Goal: Task Accomplishment & Management: Manage account settings

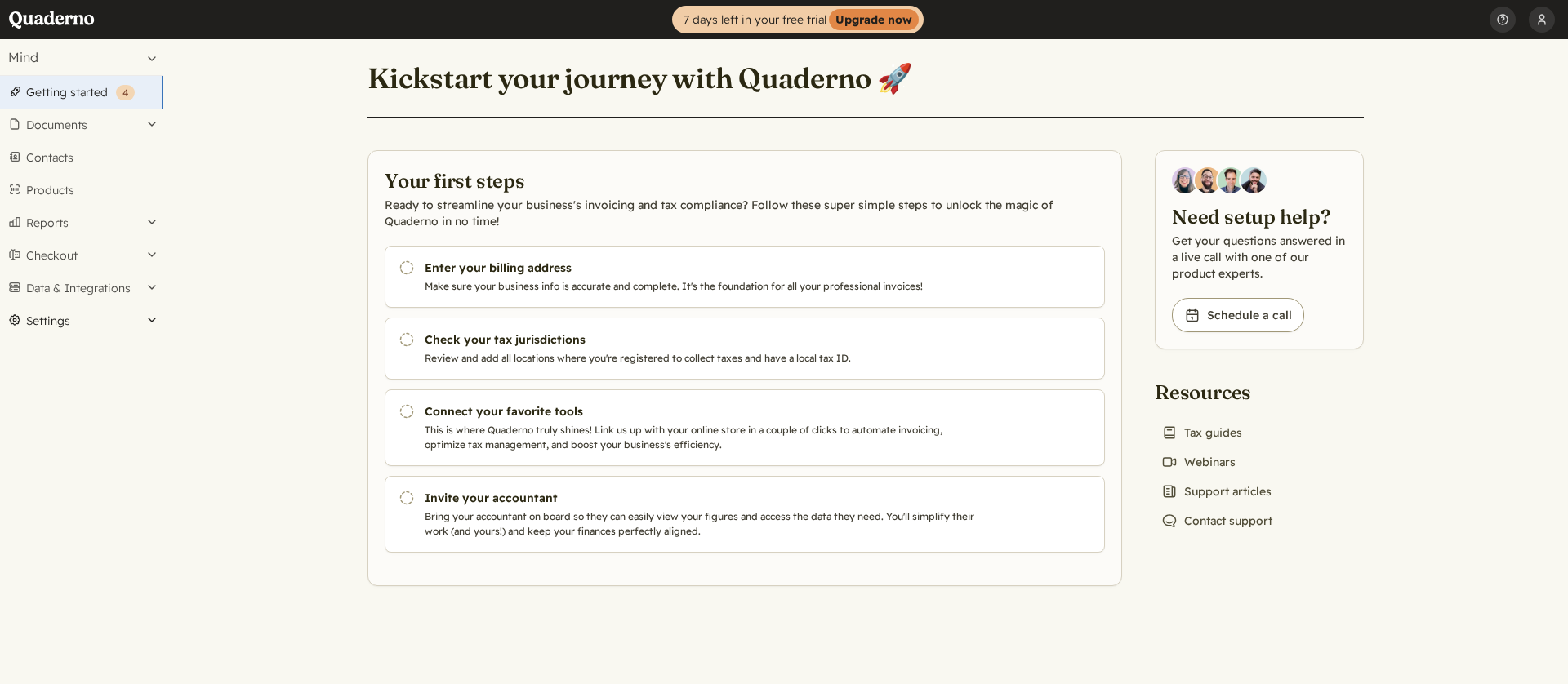
click at [63, 315] on button "Settings" at bounding box center [82, 320] width 163 height 32
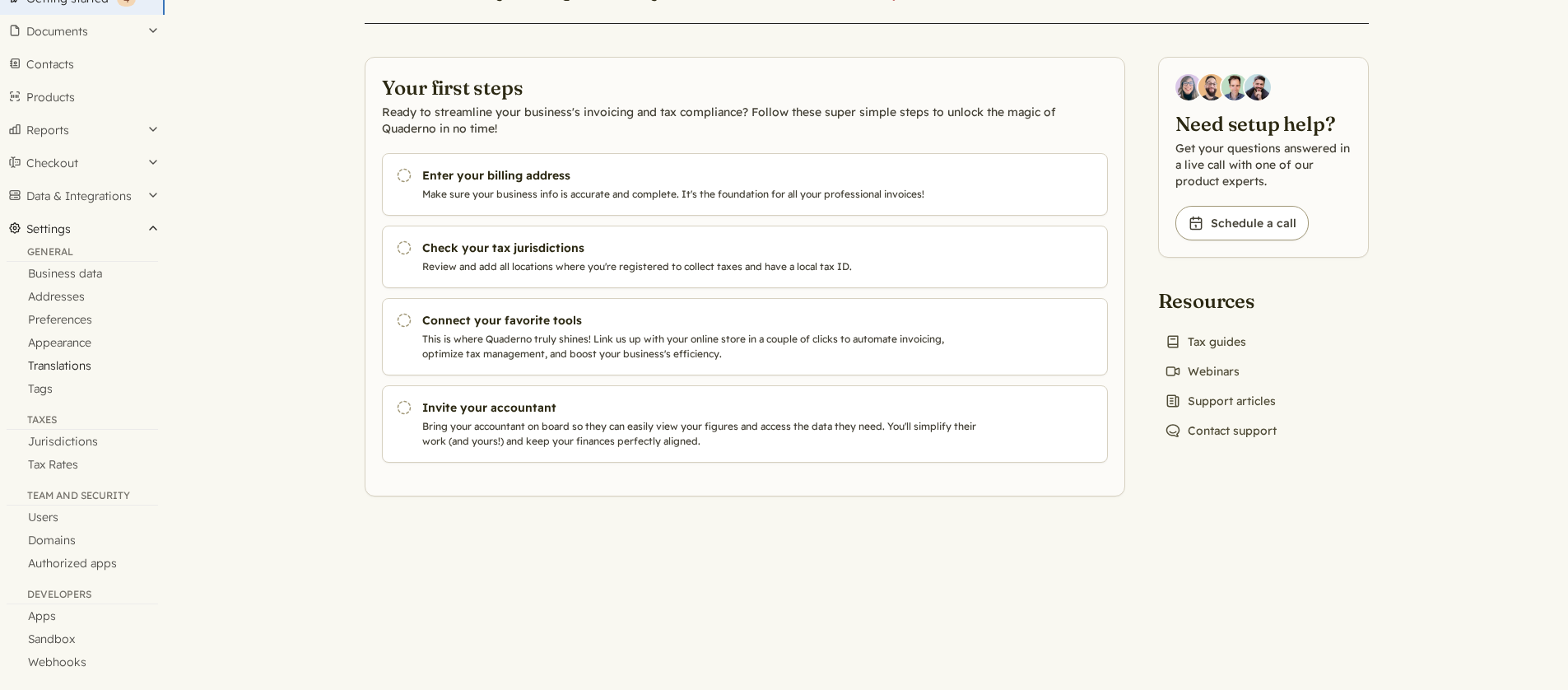
scroll to position [103, 0]
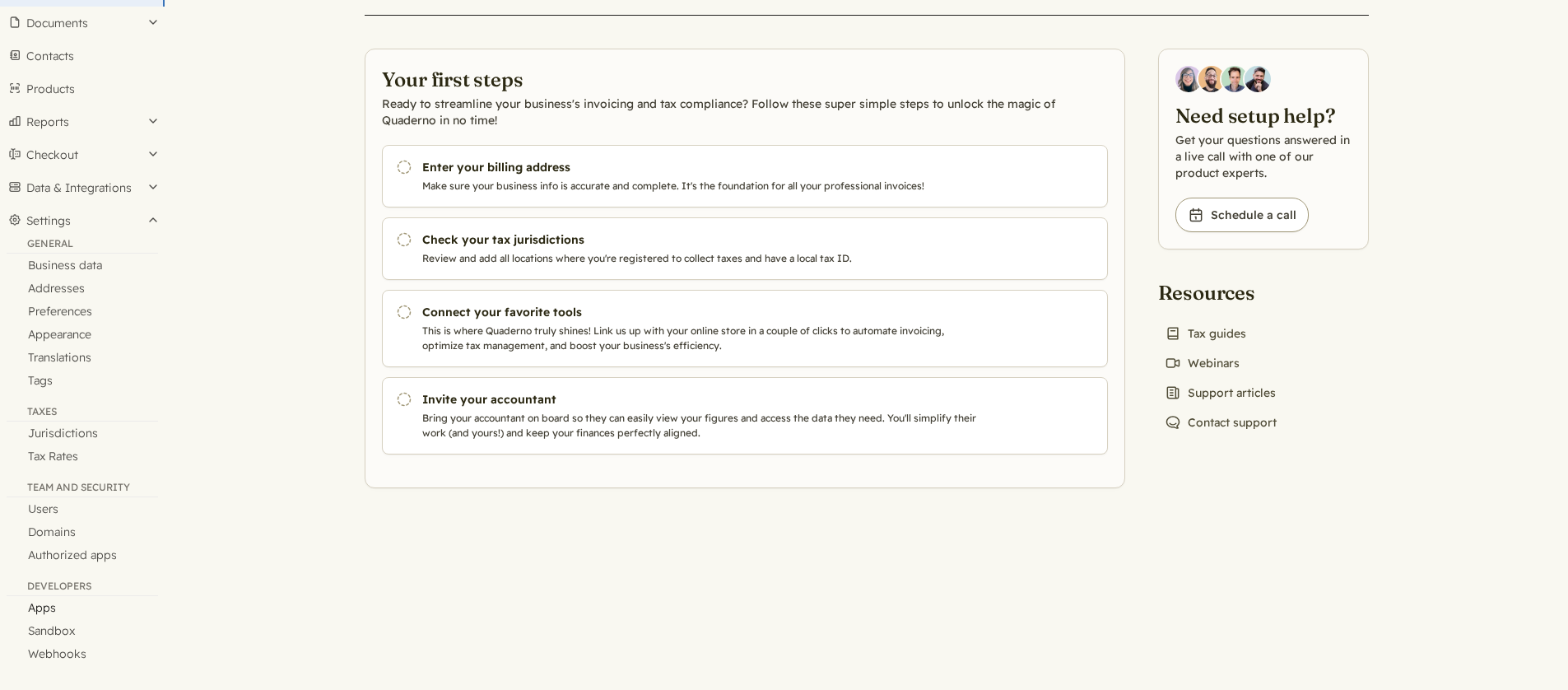
click at [46, 601] on link "Apps" at bounding box center [82, 608] width 164 height 23
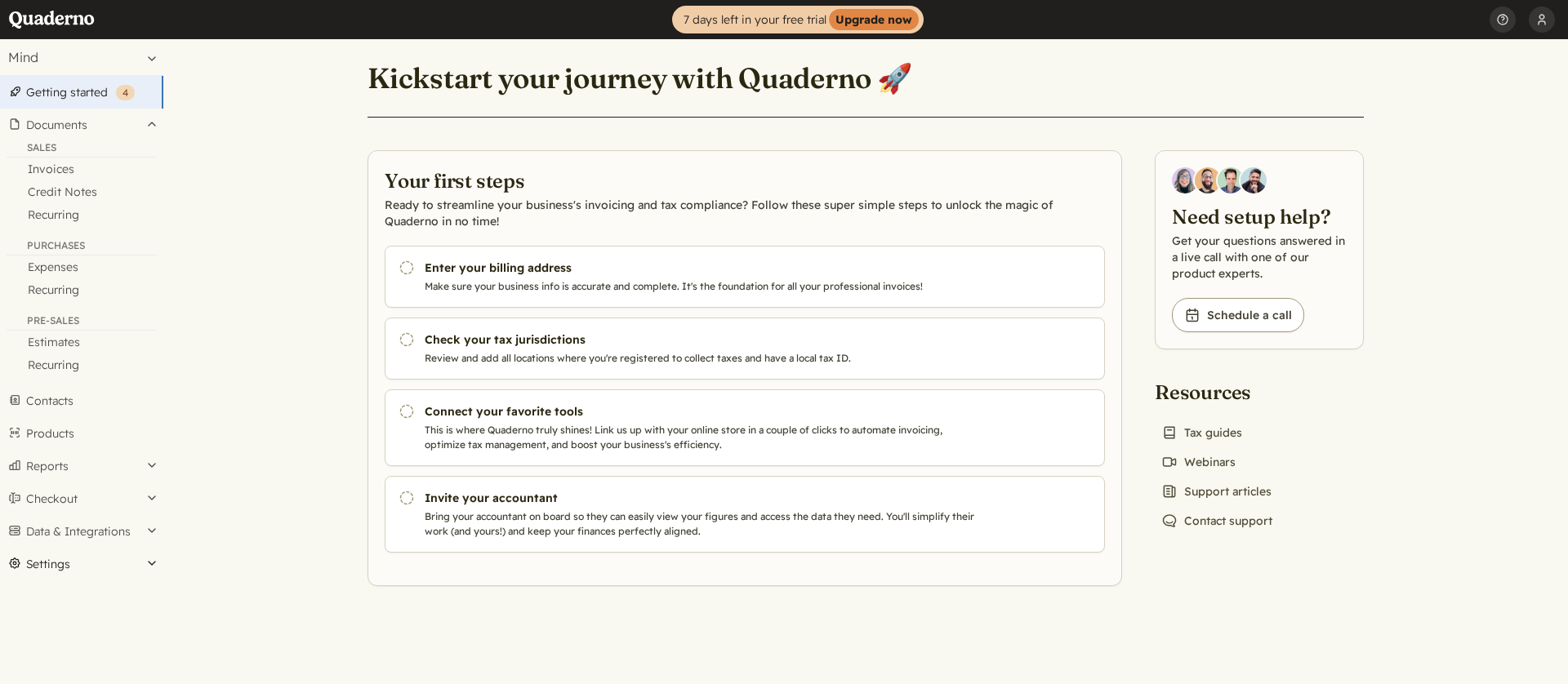
click at [83, 559] on button "Settings" at bounding box center [82, 564] width 163 height 32
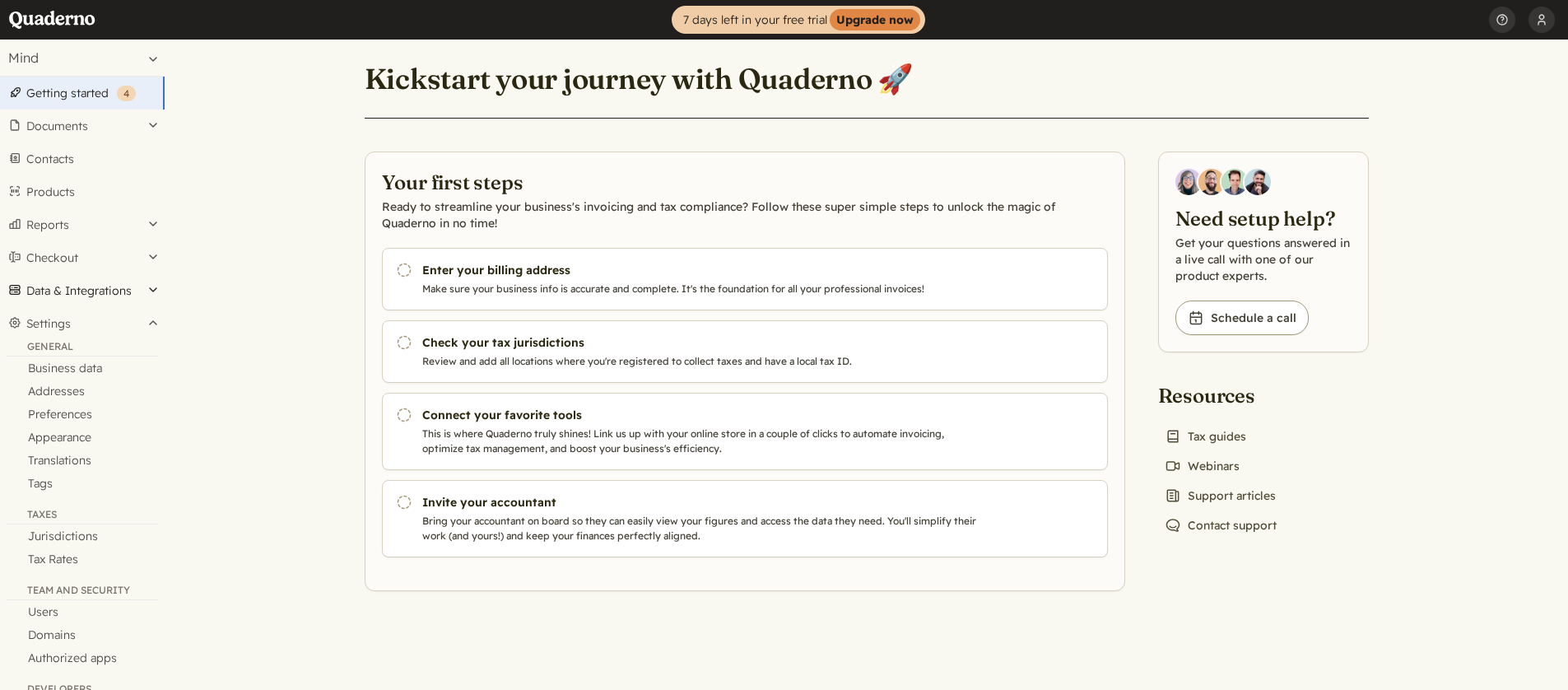
click at [149, 284] on button "Data & Integrations" at bounding box center [82, 291] width 164 height 32
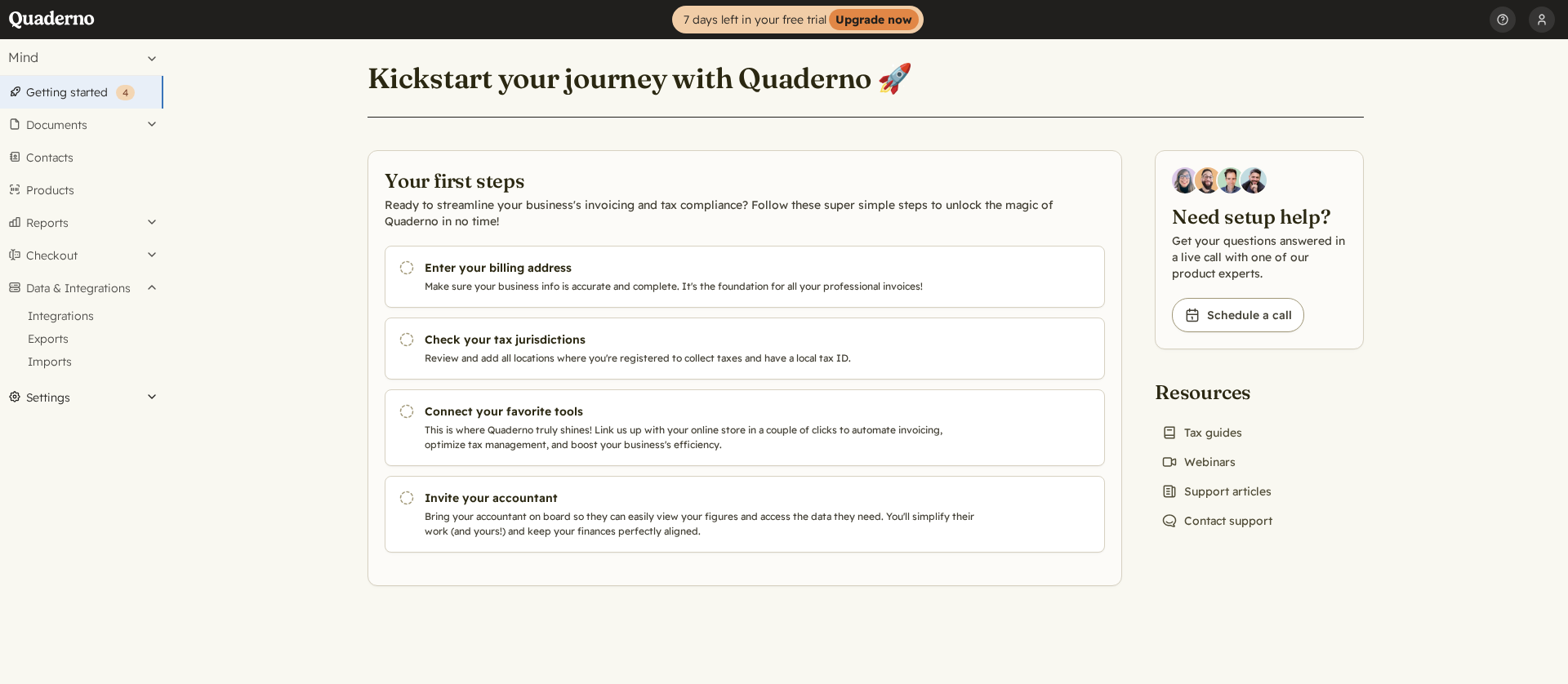
click at [100, 405] on button "Settings" at bounding box center [82, 397] width 163 height 32
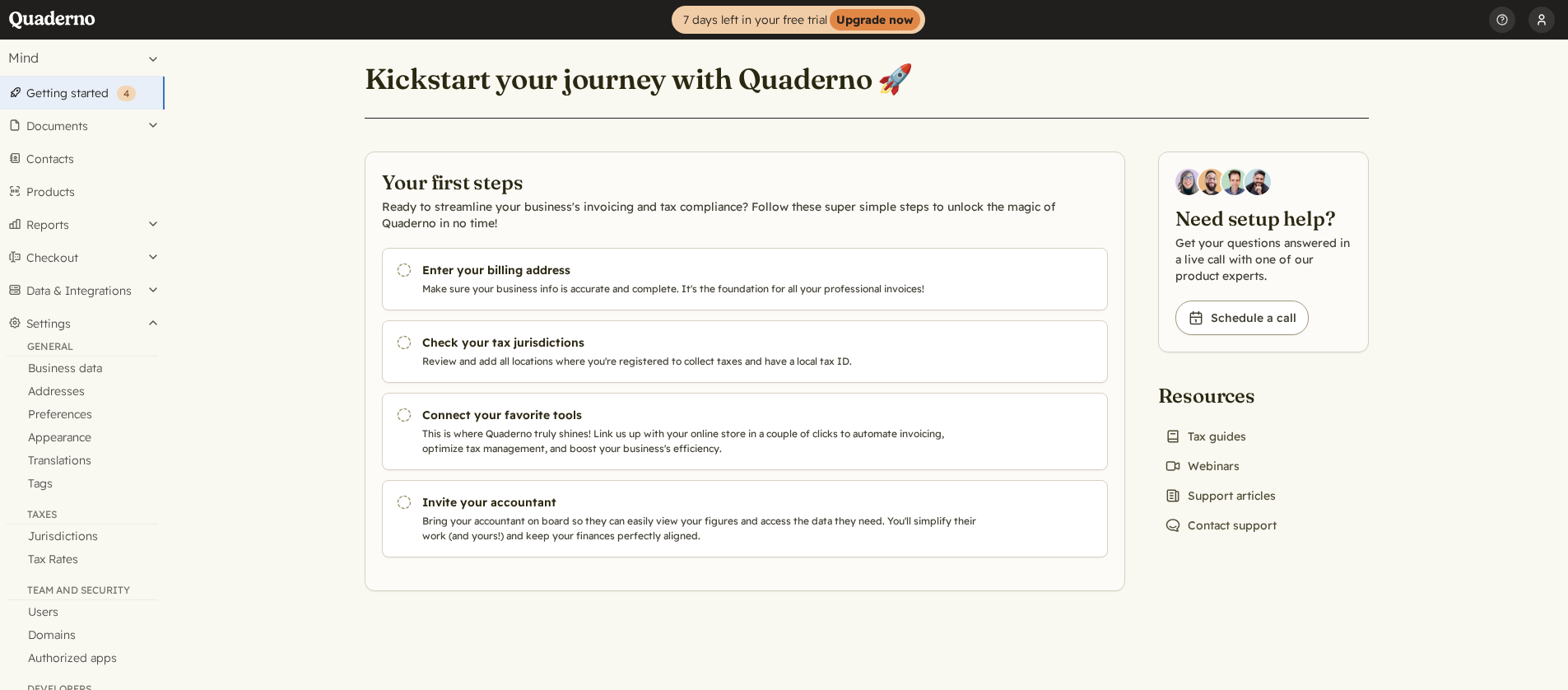
click at [1540, 27] on button "[PERSON_NAME]" at bounding box center [1542, 19] width 27 height 39
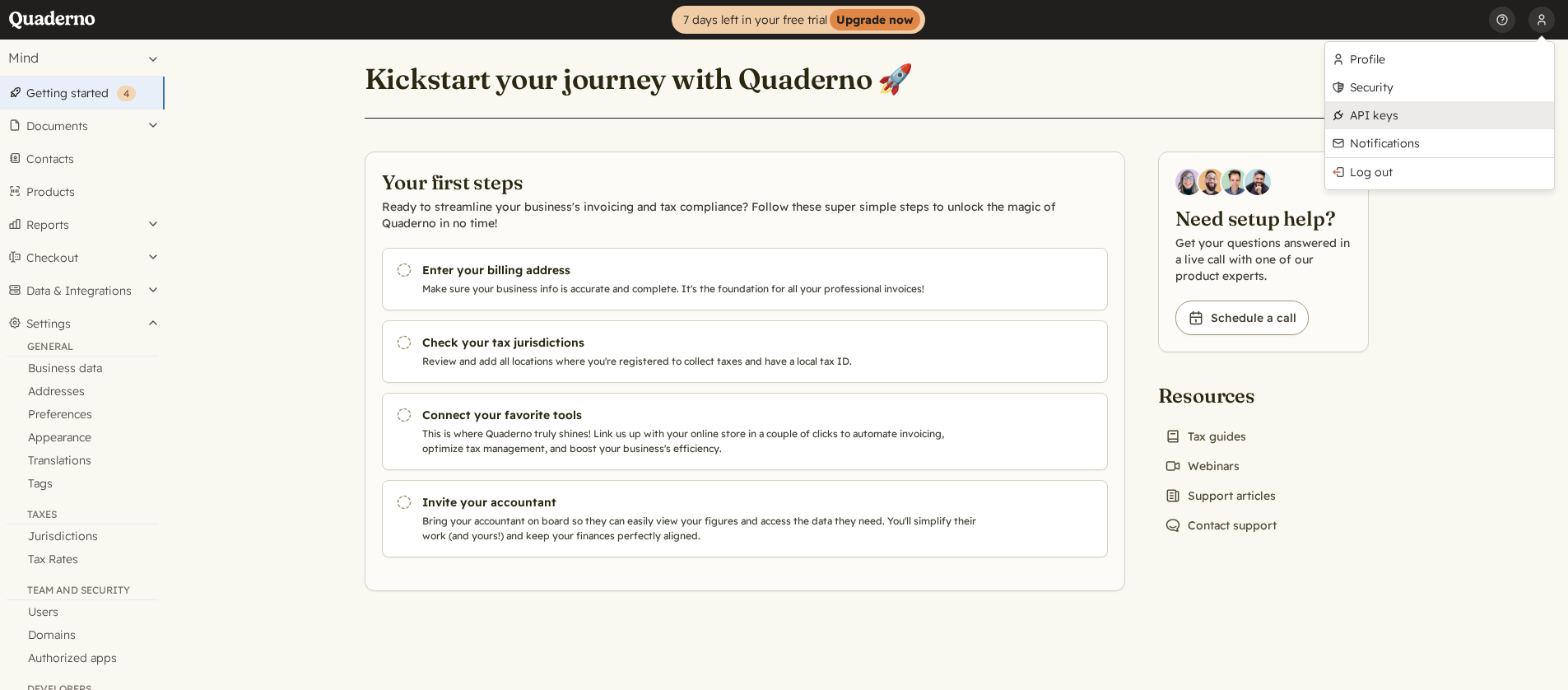
click at [1407, 116] on link "API keys" at bounding box center [1440, 115] width 229 height 28
